Goal: Task Accomplishment & Management: Manage account settings

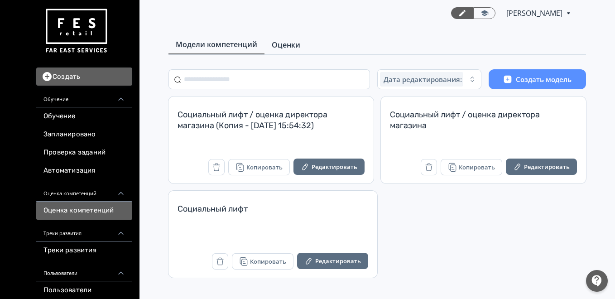
click at [279, 43] on span "Оценки" at bounding box center [286, 44] width 29 height 11
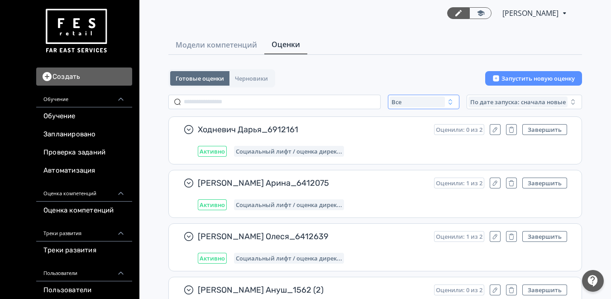
click at [416, 100] on div "Все" at bounding box center [417, 101] width 55 height 11
click at [414, 138] on span "Активные" at bounding box center [416, 138] width 33 height 9
click at [304, 100] on input "text" at bounding box center [274, 102] width 212 height 14
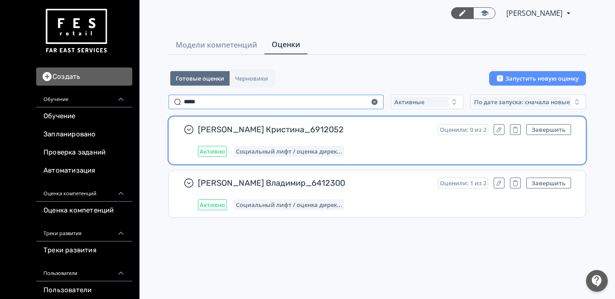
type input "*****"
click at [382, 140] on div "[PERSON_NAME] Кристина_6912052 Оценили: 0 из 2 Завершить Активно Социальный лиф…" at bounding box center [384, 140] width 373 height 33
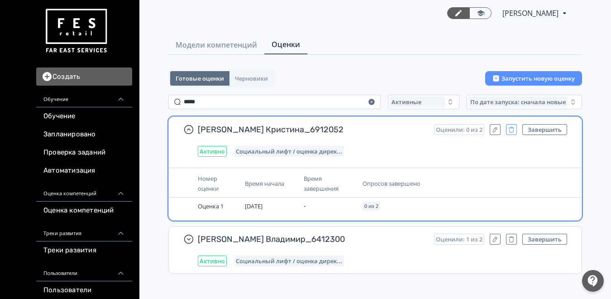
click at [510, 130] on icon "button" at bounding box center [511, 131] width 5 height 4
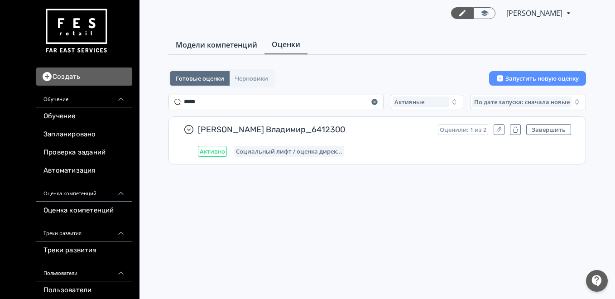
click at [214, 43] on span "Модели компетенций" at bounding box center [216, 44] width 81 height 11
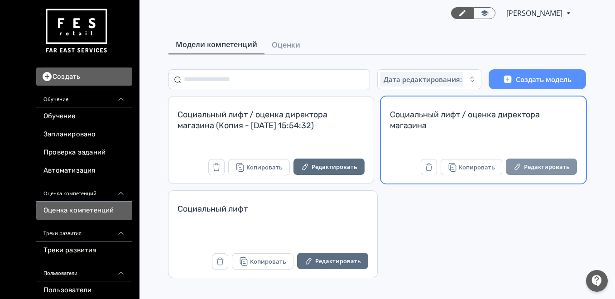
click at [544, 166] on button "Редактировать" at bounding box center [541, 166] width 71 height 16
